Goal: Find specific page/section: Find specific page/section

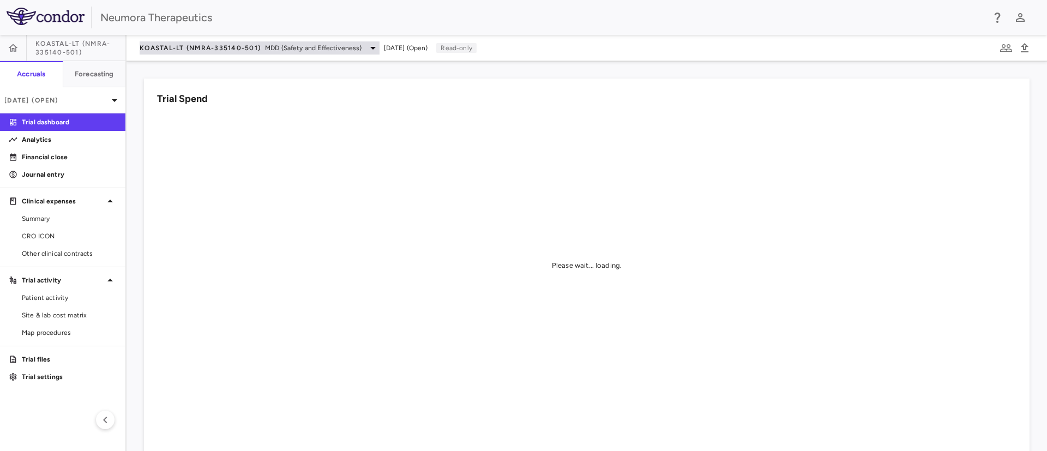
click at [324, 52] on span "MDD (Safety and Effectiveness)" at bounding box center [313, 48] width 97 height 10
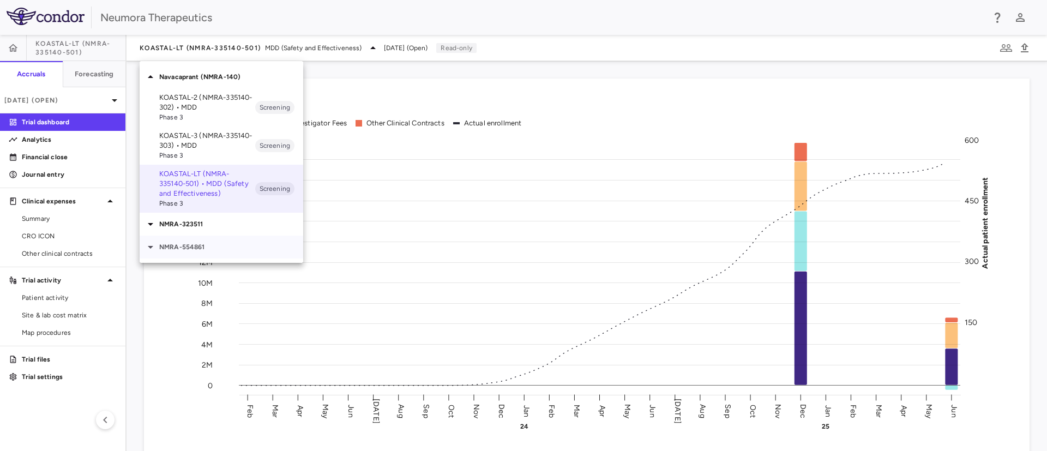
click at [196, 245] on p "NMRA-554861" at bounding box center [231, 247] width 144 height 10
click at [207, 221] on p "NMRA-323511" at bounding box center [231, 224] width 144 height 10
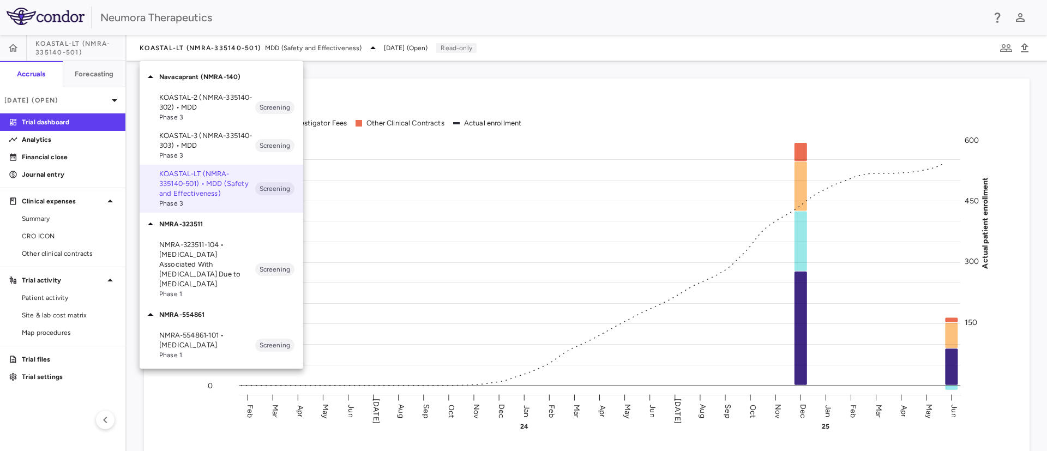
click at [207, 252] on p "NMRA-323511-104 • Agitation Associated With Dementia Due to Alzheimer's Disease" at bounding box center [207, 264] width 96 height 49
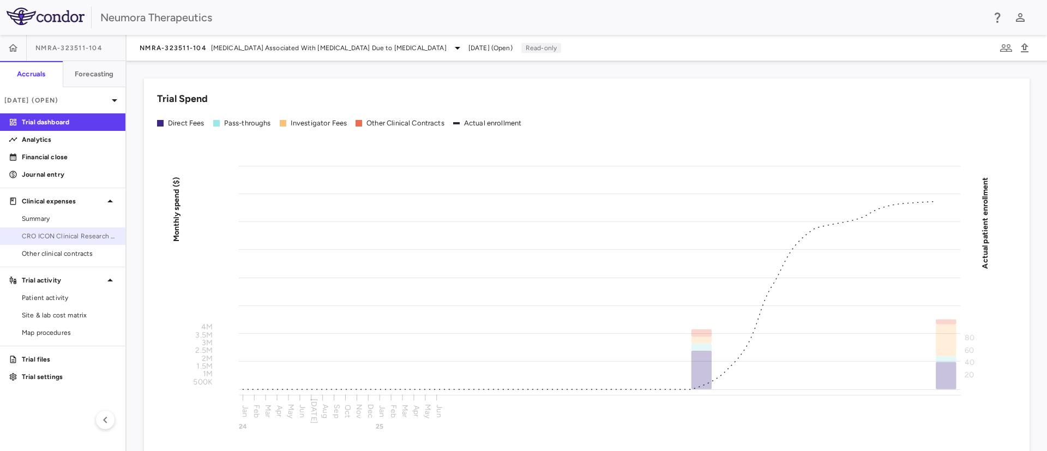
click at [35, 236] on span "CRO ICON Clinical Research Limited" at bounding box center [69, 236] width 95 height 10
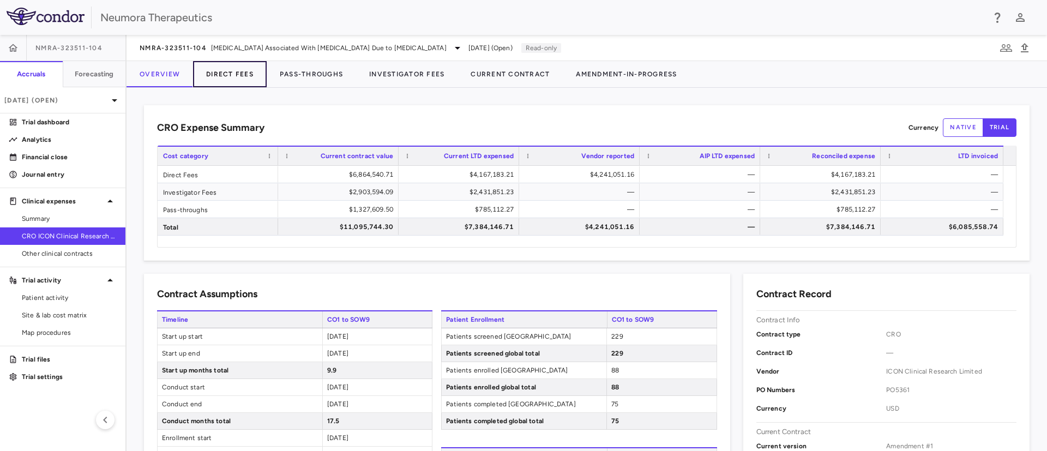
click at [232, 76] on button "Direct Fees" at bounding box center [230, 74] width 74 height 26
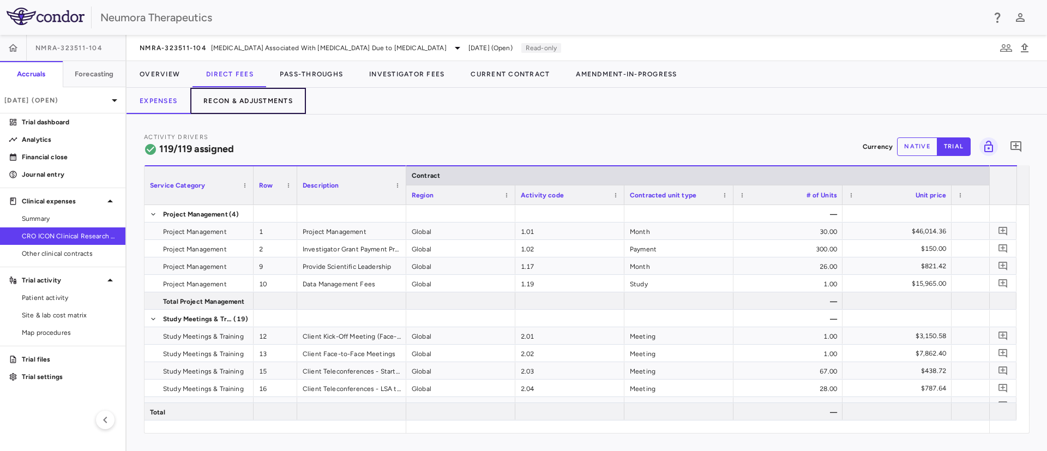
click at [232, 100] on button "Recon & Adjustments" at bounding box center [248, 101] width 116 height 26
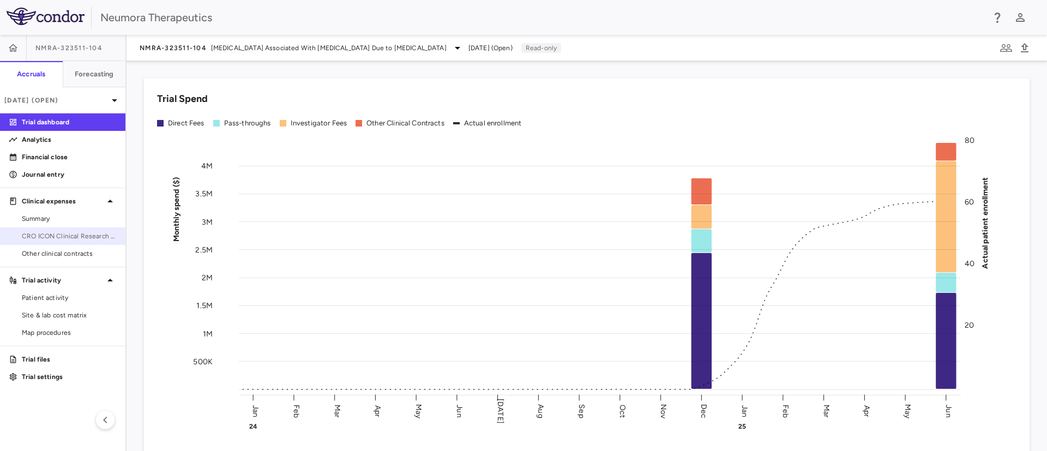
click at [64, 242] on link "CRO ICON Clinical Research Limited" at bounding box center [62, 236] width 125 height 16
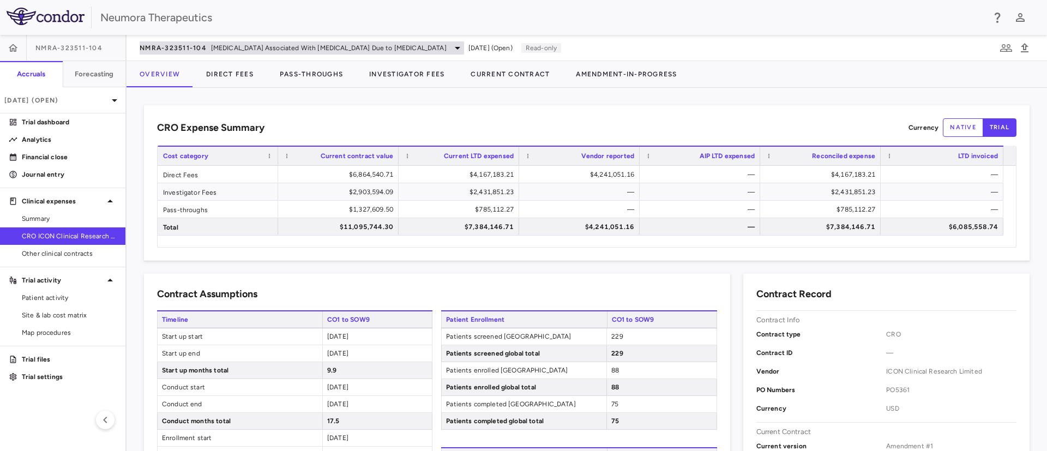
click at [451, 49] on icon at bounding box center [457, 47] width 13 height 13
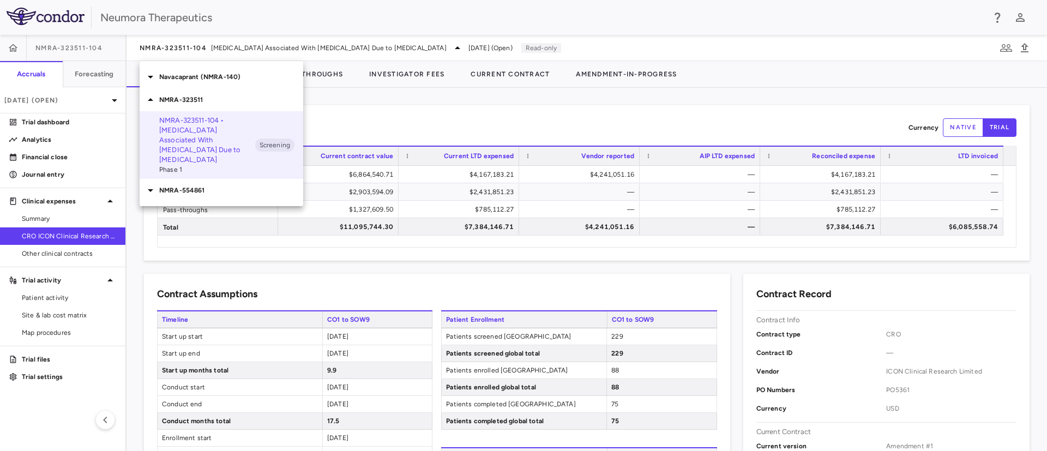
click at [183, 80] on p "Navacaprant (NMRA-140)" at bounding box center [231, 77] width 144 height 10
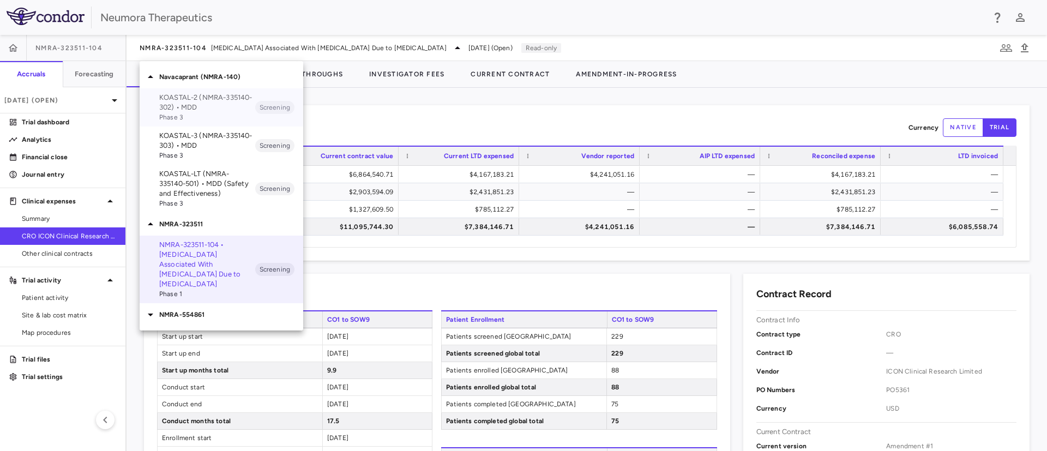
click at [230, 105] on p "KOASTAL-2 (NMRA-335140-302) • MDD" at bounding box center [207, 103] width 96 height 20
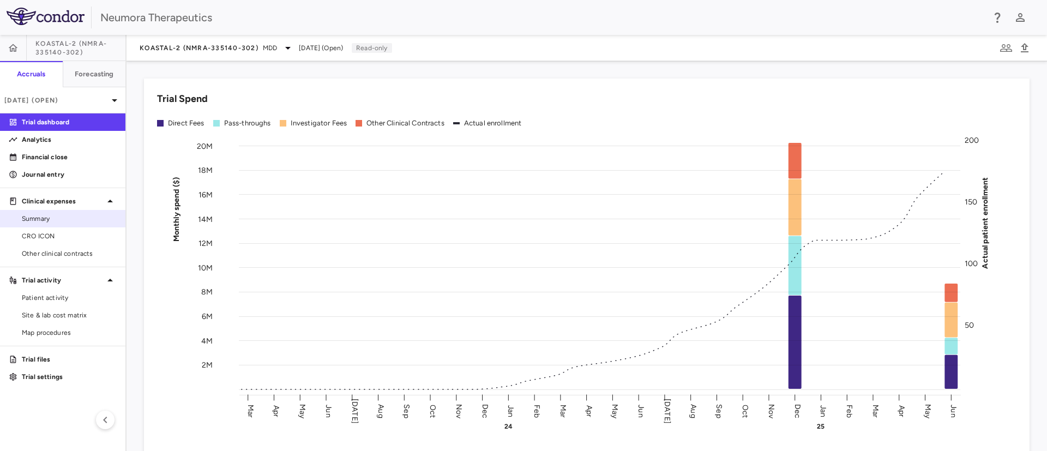
click at [28, 234] on span "CRO ICON" at bounding box center [69, 236] width 95 height 10
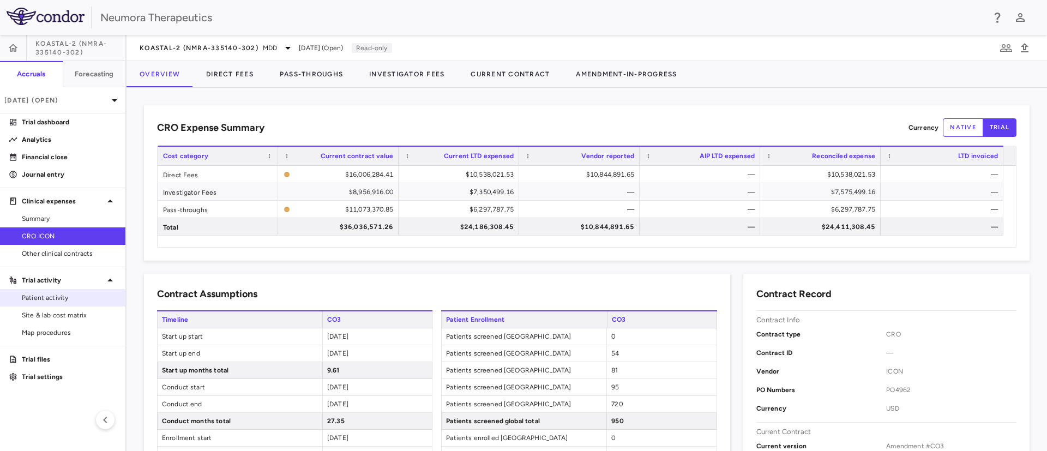
drag, startPoint x: 58, startPoint y: 301, endPoint x: 70, endPoint y: 299, distance: 12.2
click at [58, 301] on span "Patient activity" at bounding box center [69, 298] width 95 height 10
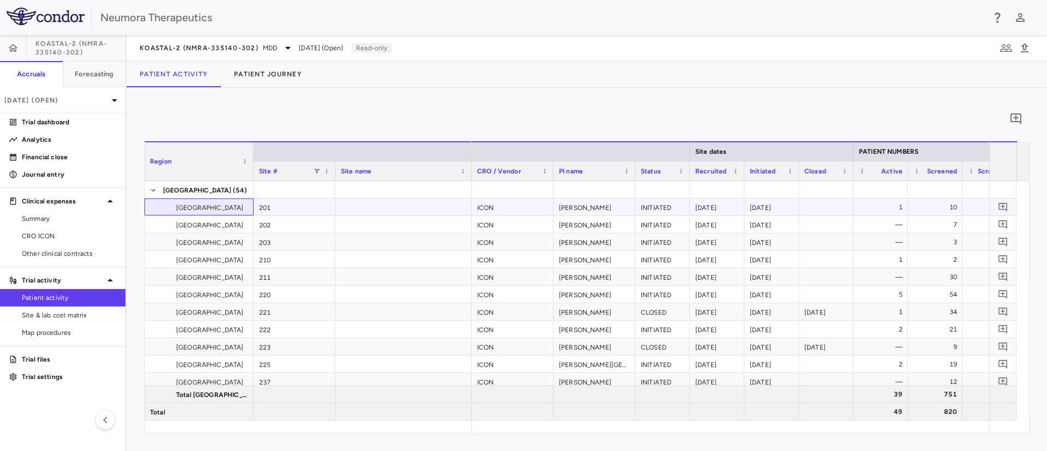
drag, startPoint x: 228, startPoint y: 208, endPoint x: 220, endPoint y: 207, distance: 7.7
click at [398, 319] on span "Excel Export" at bounding box center [400, 320] width 51 height 15
click at [44, 228] on link "CRO ICON" at bounding box center [62, 236] width 125 height 16
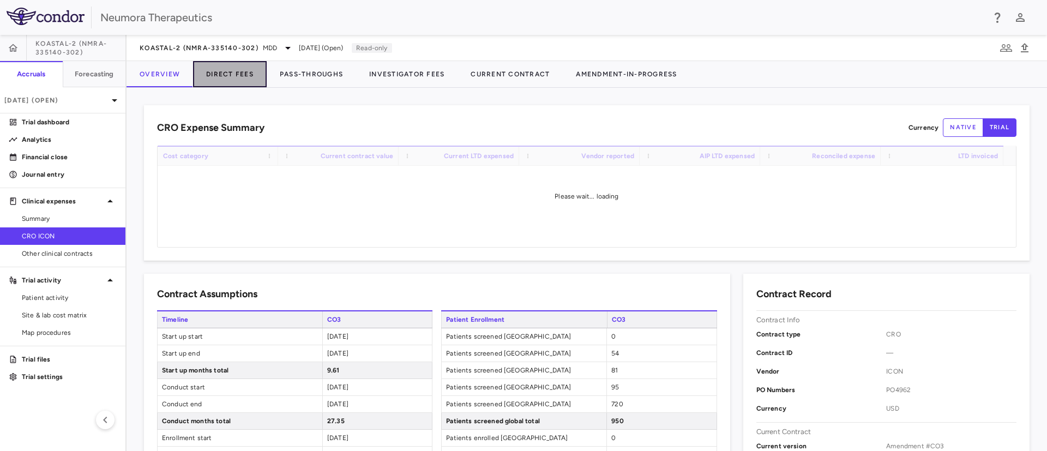
click at [231, 72] on button "Direct Fees" at bounding box center [230, 74] width 74 height 26
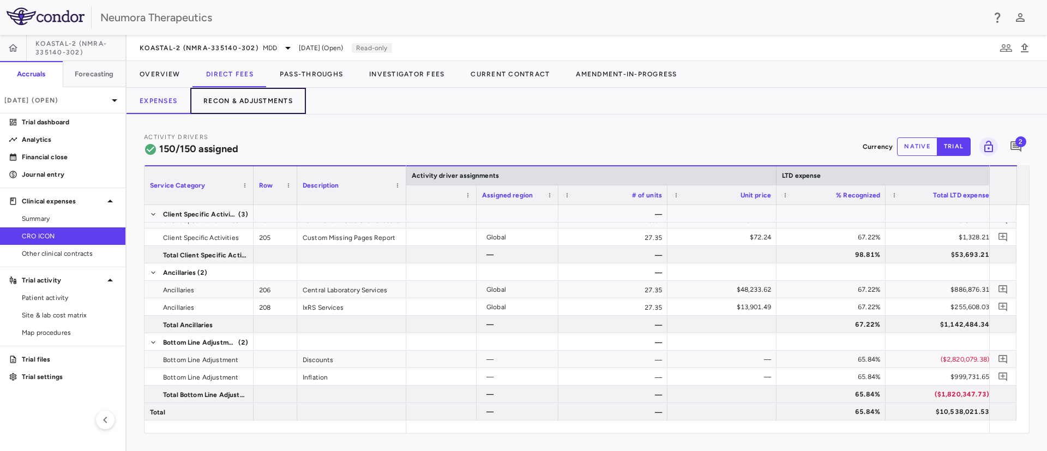
click at [248, 93] on button "Recon & Adjustments" at bounding box center [248, 101] width 116 height 26
